Goal: Task Accomplishment & Management: Manage account settings

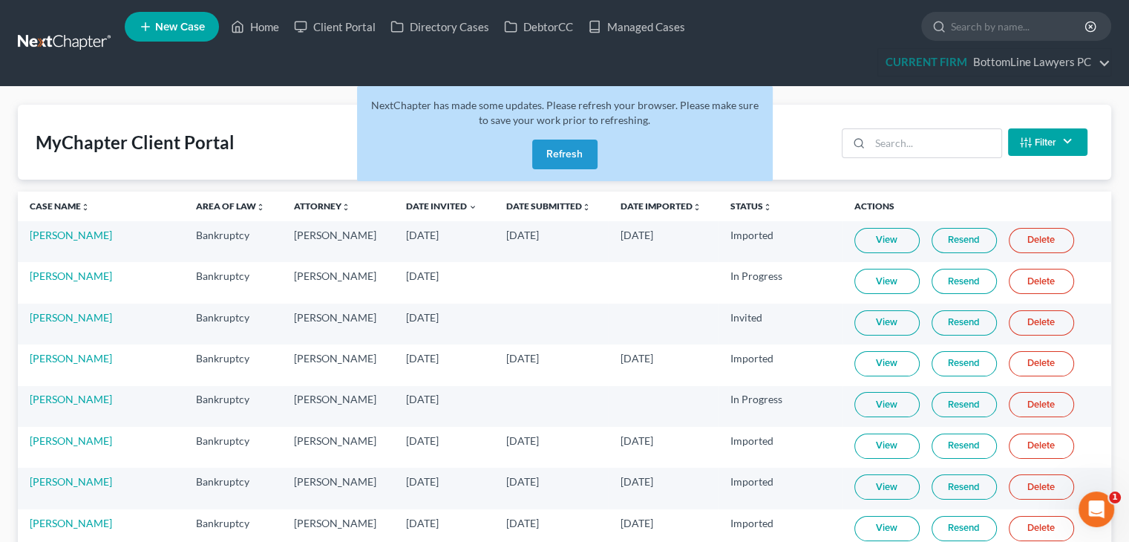
click at [564, 149] on button "Refresh" at bounding box center [564, 155] width 65 height 30
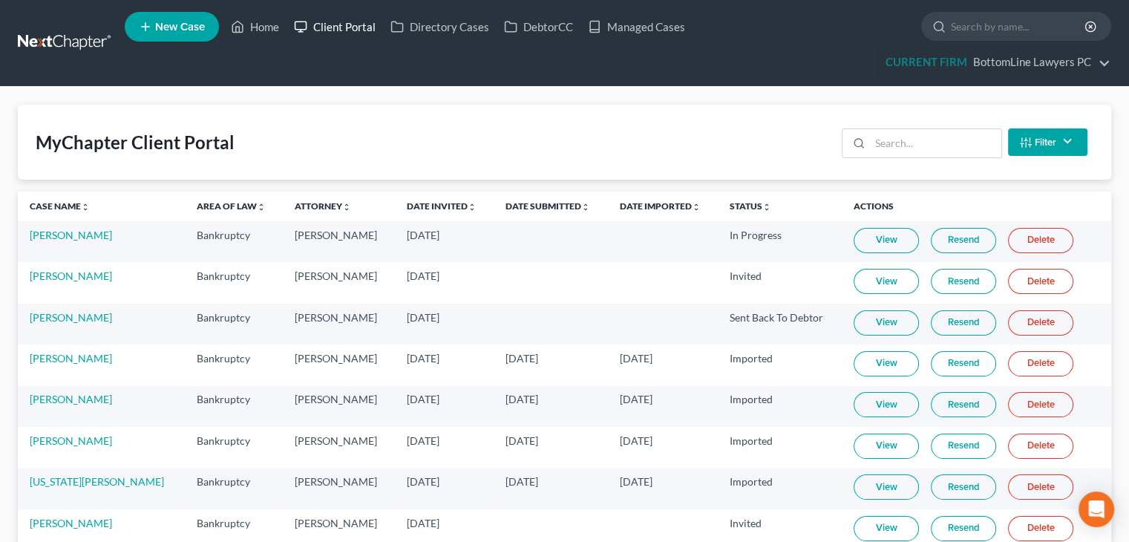
click at [364, 30] on link "Client Portal" at bounding box center [334, 26] width 96 height 27
click at [356, 30] on link "Client Portal" at bounding box center [334, 26] width 96 height 27
click at [407, 203] on link "Date Invited unfold_more expand_more expand_less" at bounding box center [442, 205] width 70 height 11
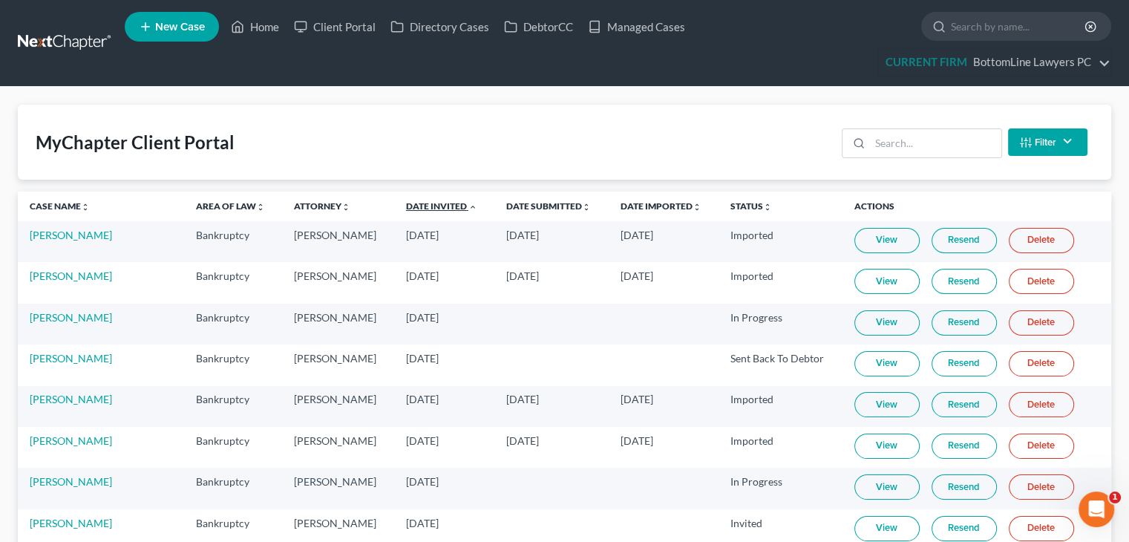
click at [406, 203] on link "Date Invited unfold_more expand_more expand_less" at bounding box center [441, 205] width 71 height 11
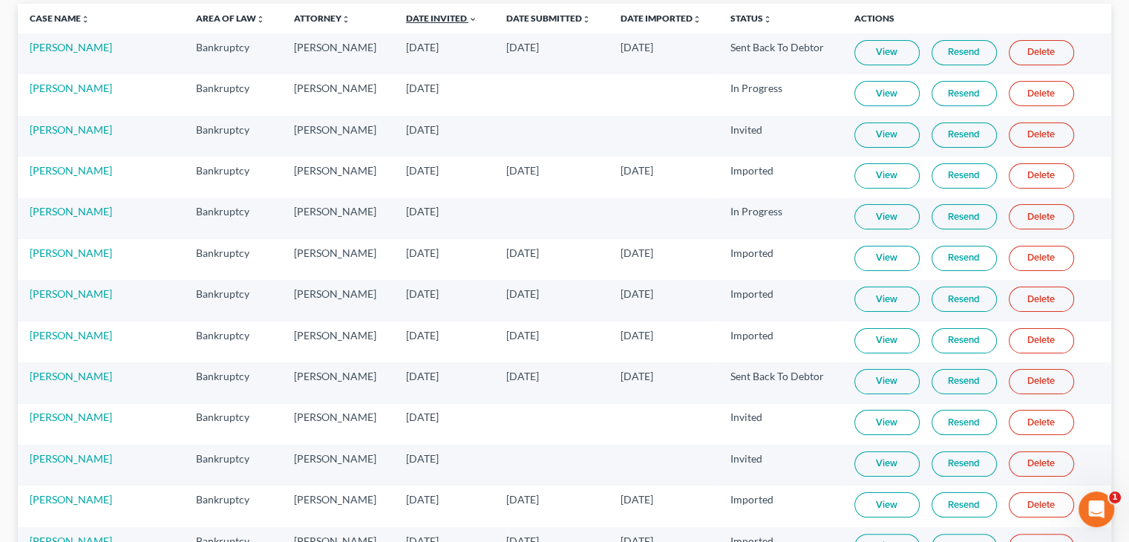
scroll to position [223, 0]
